Goal: Download file/media

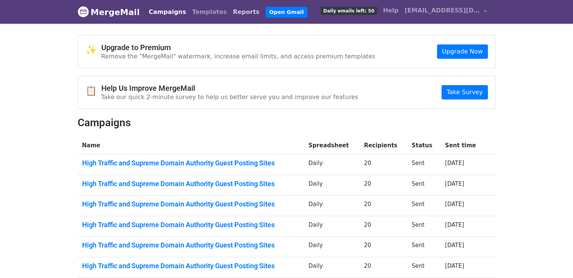
click at [230, 15] on link "Reports" at bounding box center [246, 12] width 33 height 15
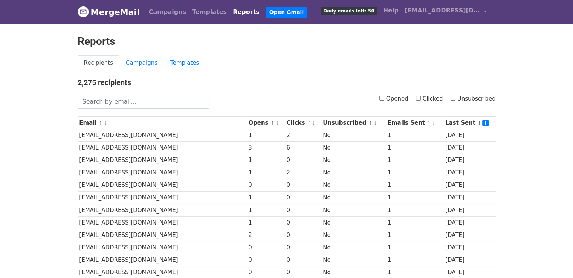
click at [391, 95] on label "Opened" at bounding box center [393, 99] width 29 height 9
click at [384, 96] on input "Opened" at bounding box center [381, 98] width 5 height 5
checkbox input "true"
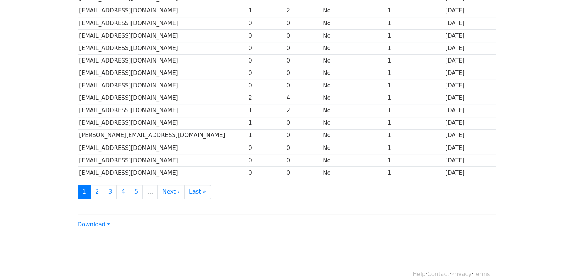
scroll to position [332, 0]
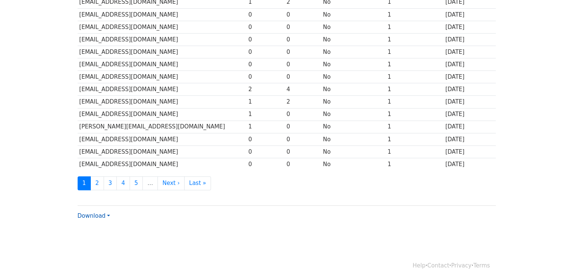
click at [106, 213] on link "Download" at bounding box center [94, 215] width 32 height 7
click at [102, 236] on link "Excel" at bounding box center [107, 242] width 59 height 12
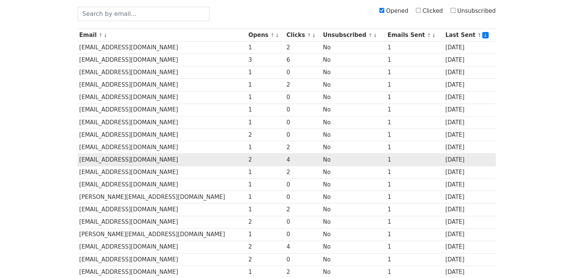
scroll to position [113, 0]
